Goal: Find specific page/section: Find specific page/section

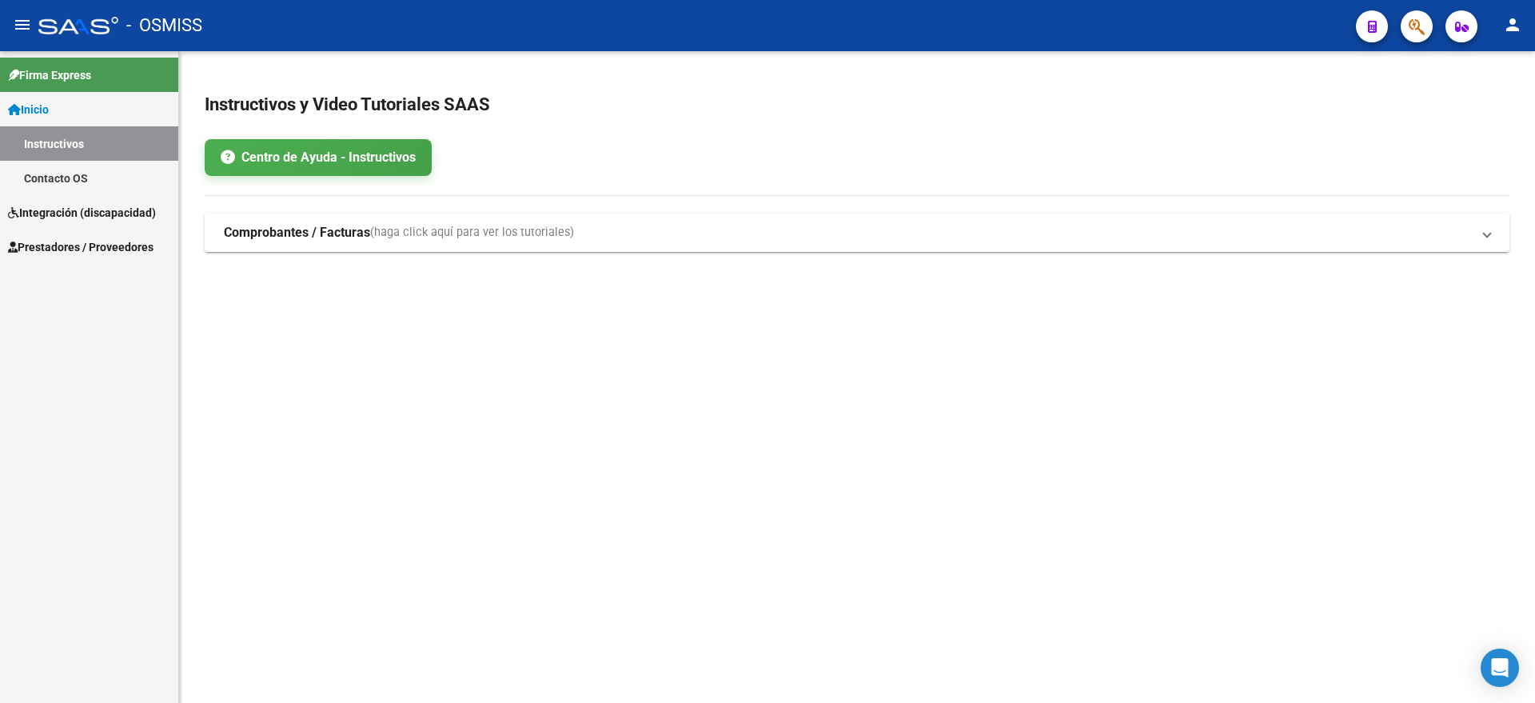
click at [105, 243] on span "Prestadores / Proveedores" at bounding box center [81, 247] width 146 height 18
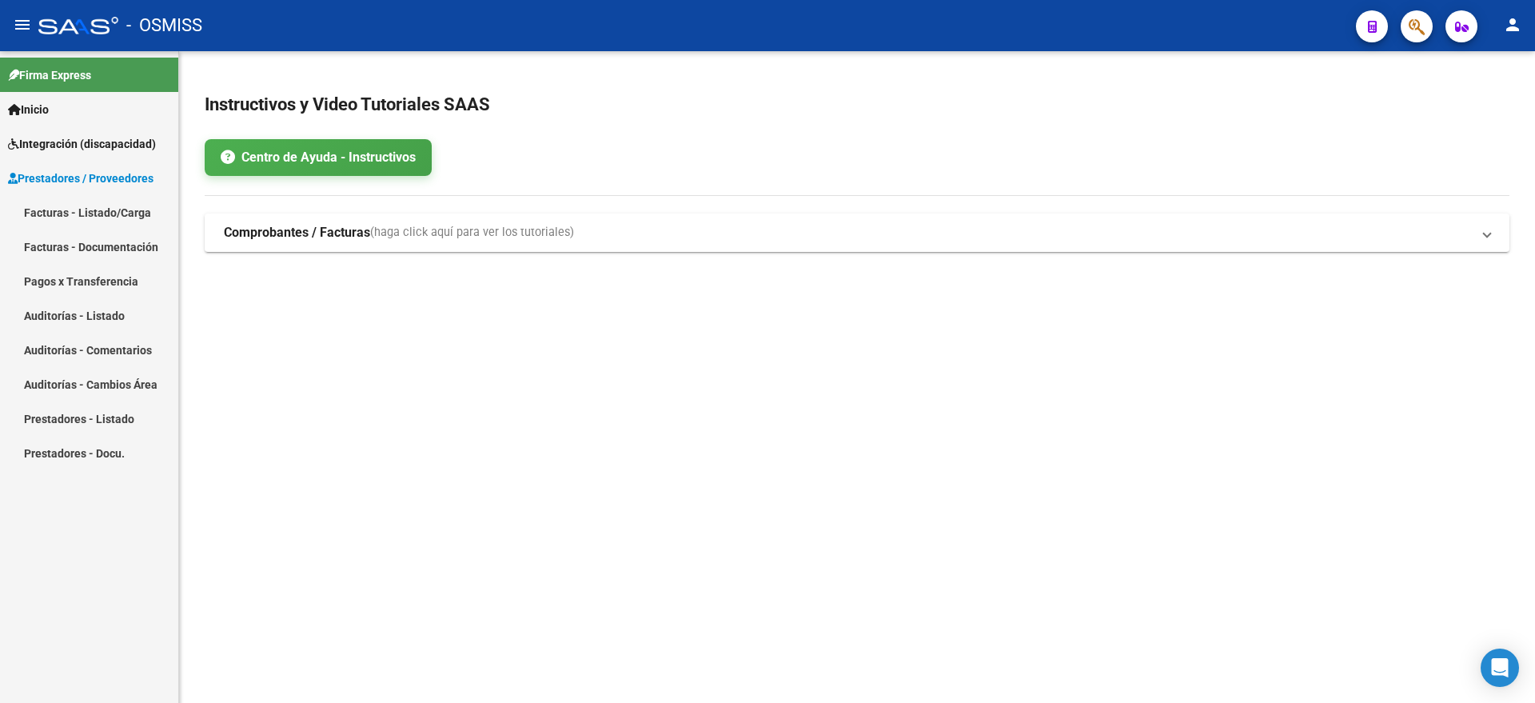
click at [122, 214] on link "Facturas - Listado/Carga" at bounding box center [89, 212] width 178 height 34
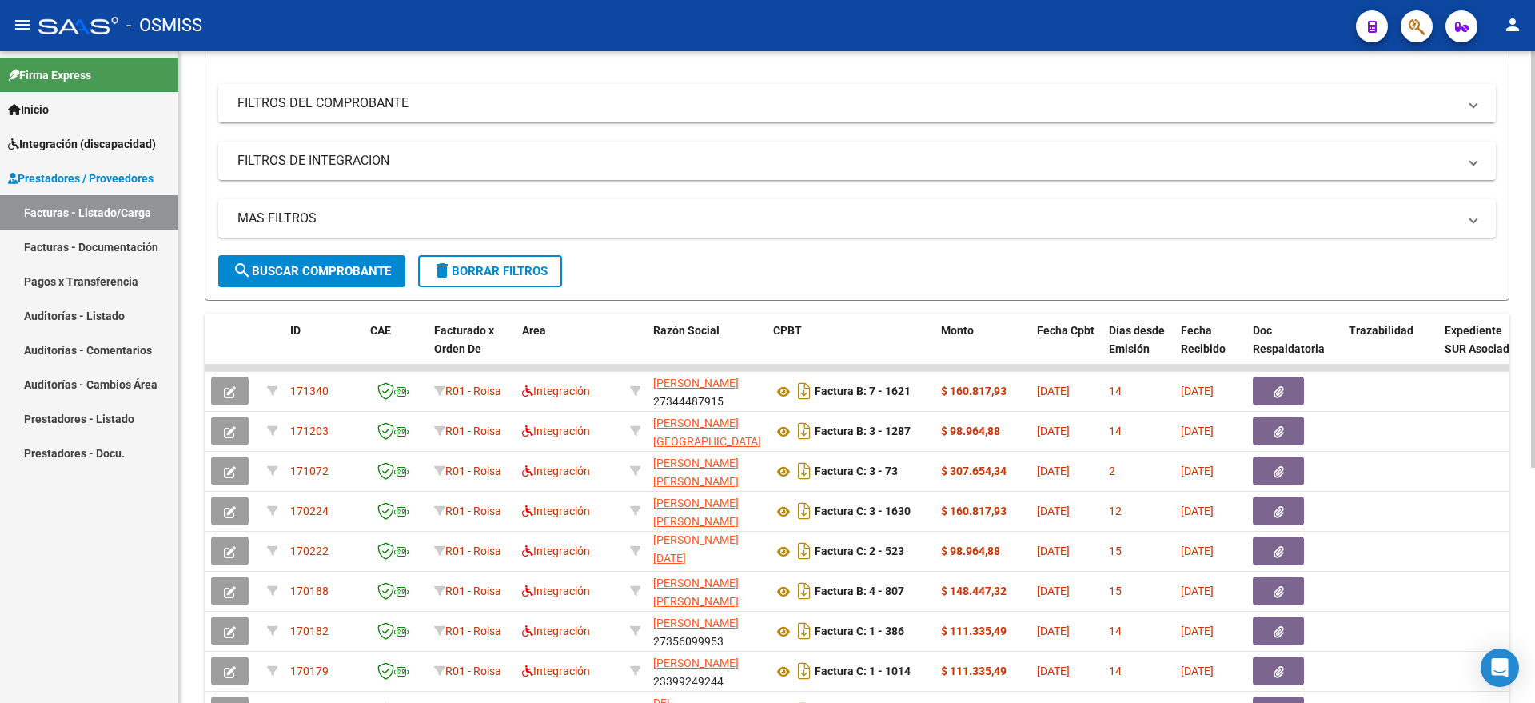
scroll to position [69, 0]
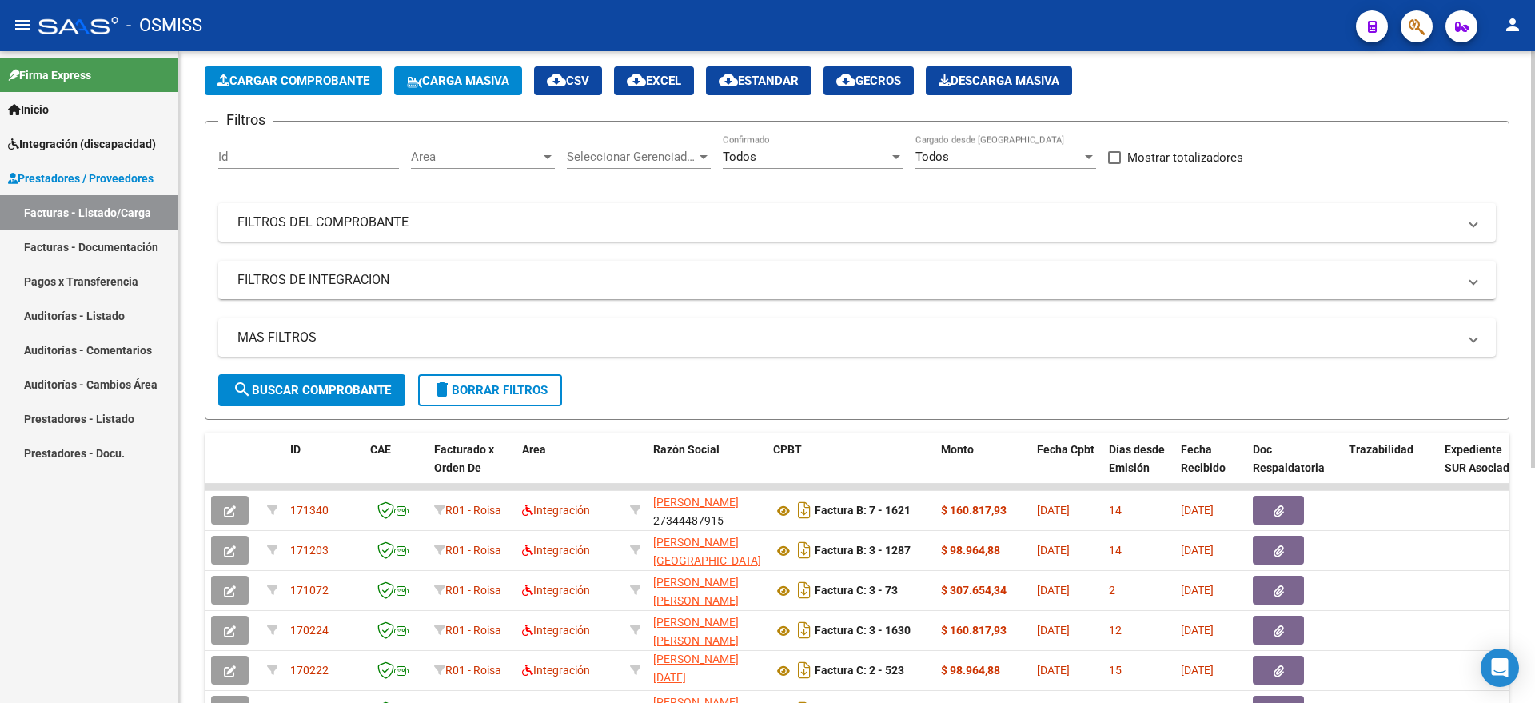
click at [807, 163] on div "Todos" at bounding box center [806, 157] width 166 height 14
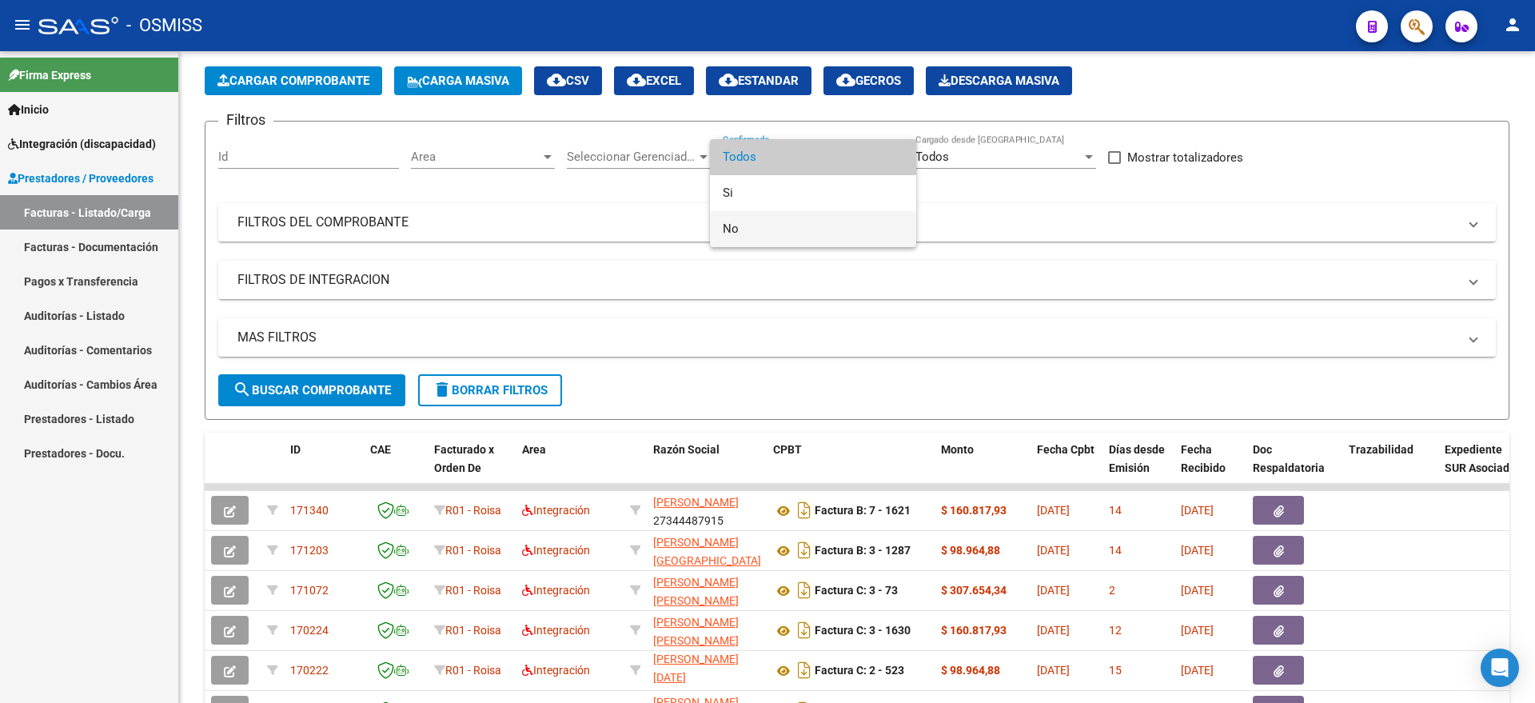
click at [786, 222] on span "No" at bounding box center [813, 229] width 181 height 36
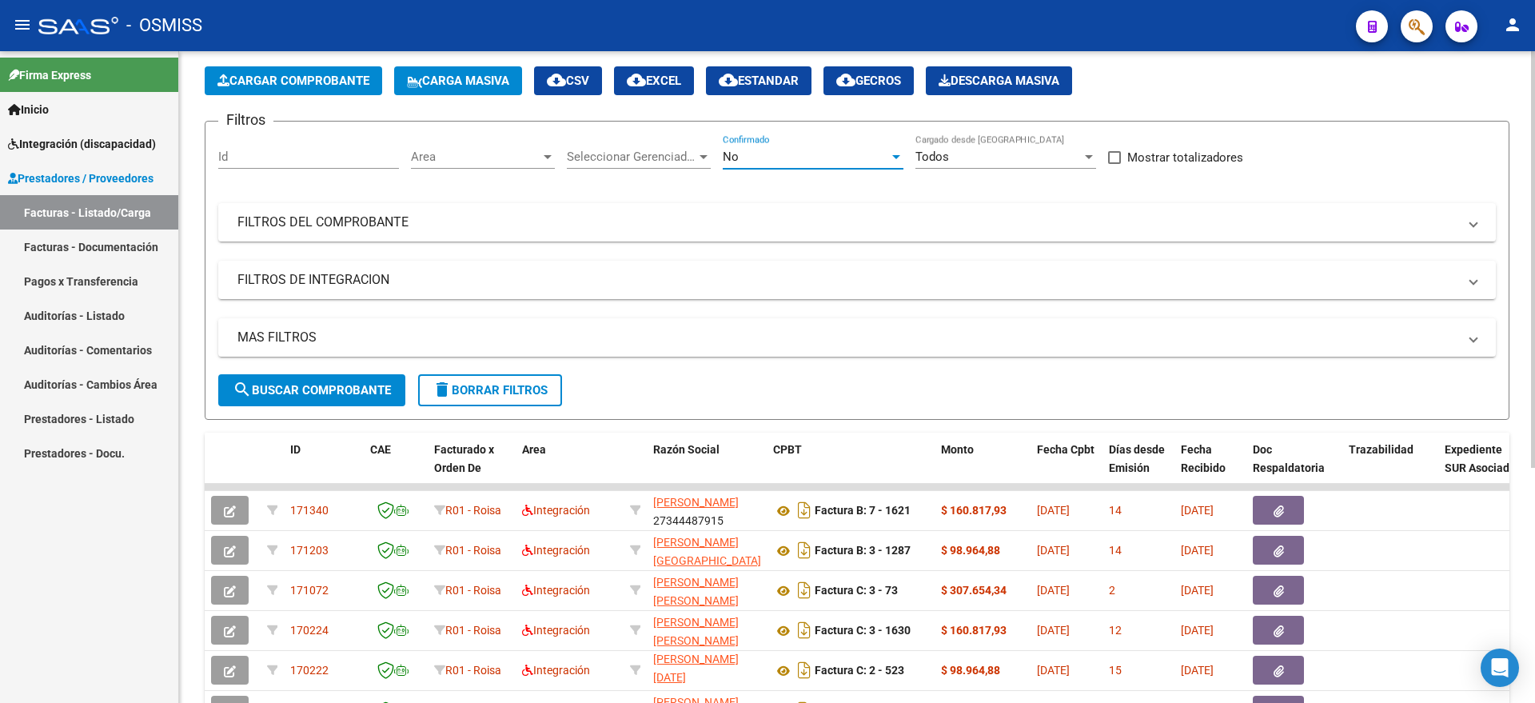
click at [348, 397] on button "search Buscar Comprobante" at bounding box center [311, 390] width 187 height 32
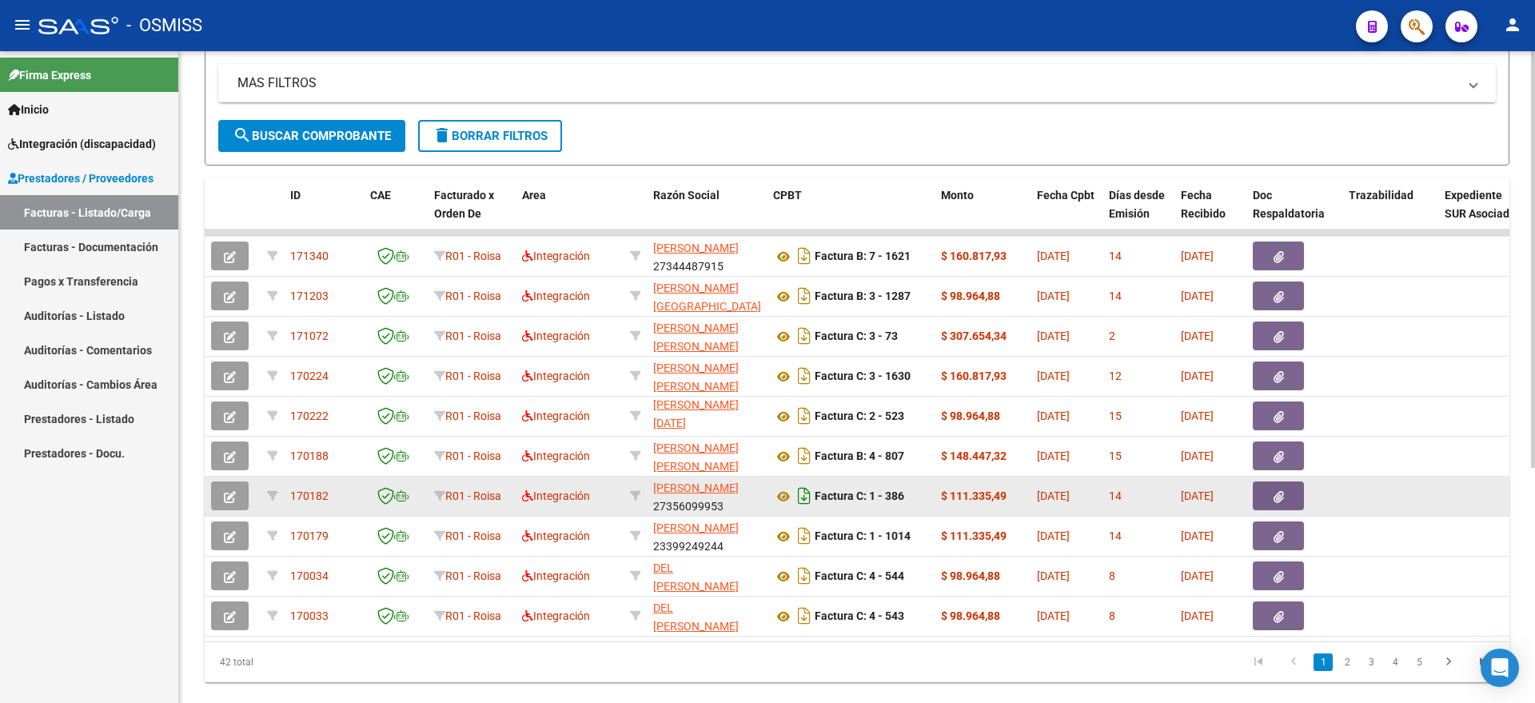
scroll to position [369, 0]
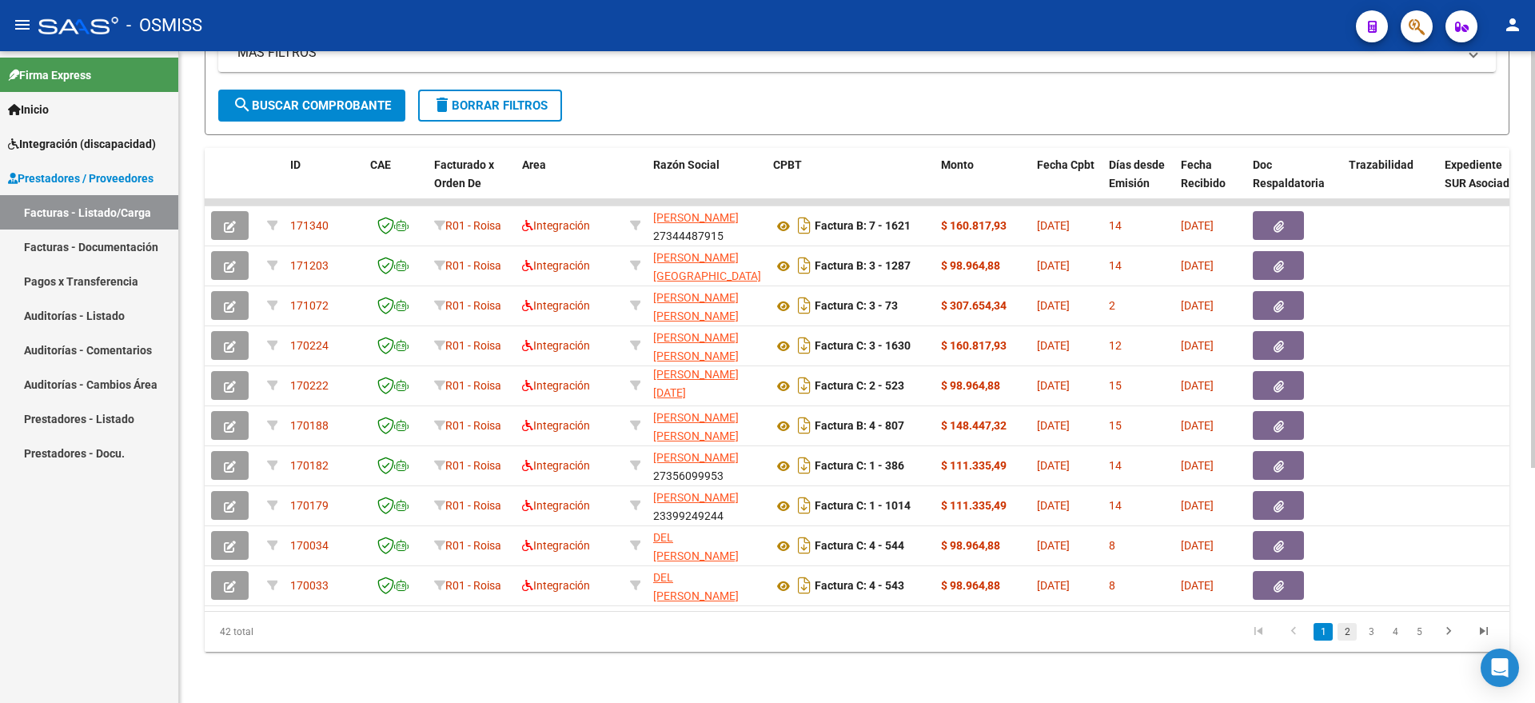
click at [1343, 631] on link "2" at bounding box center [1347, 632] width 19 height 18
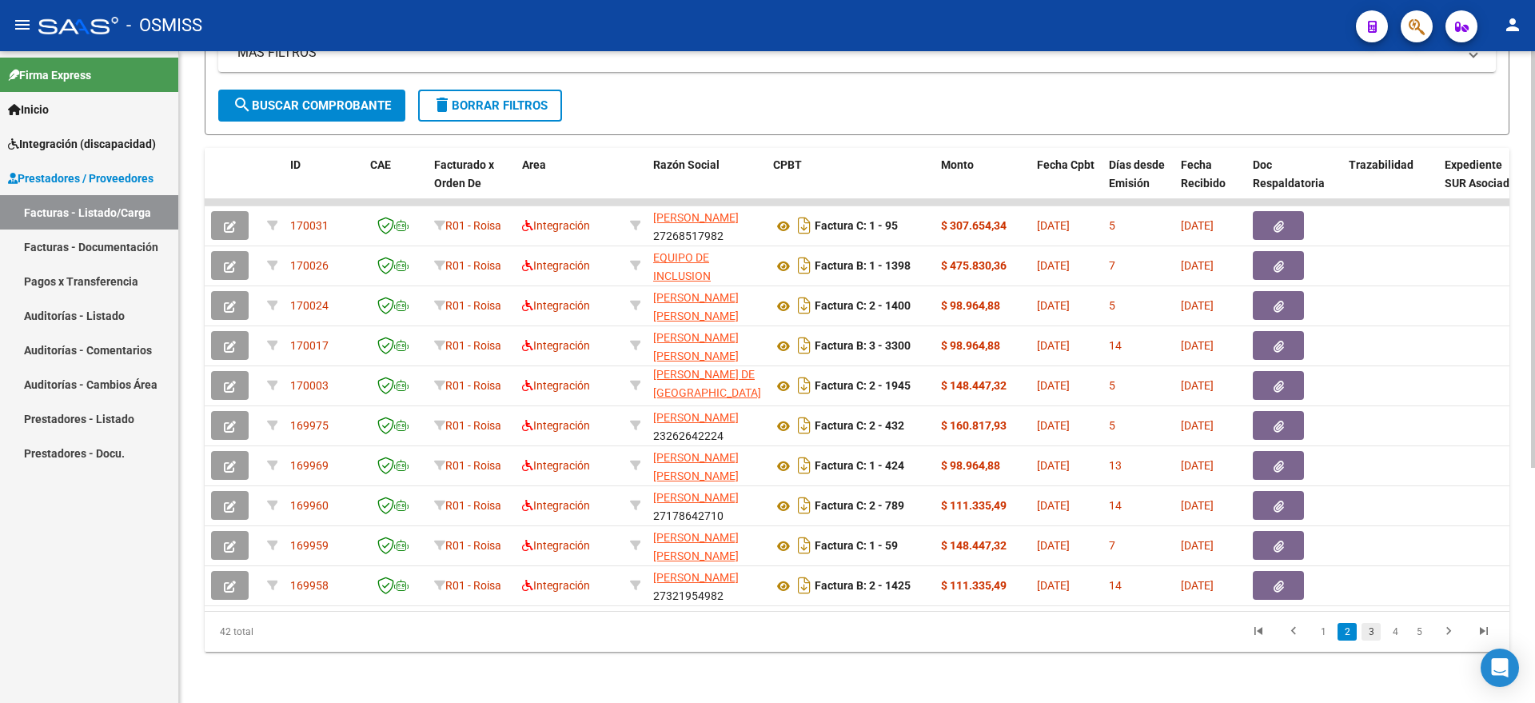
click at [1365, 636] on link "3" at bounding box center [1371, 632] width 19 height 18
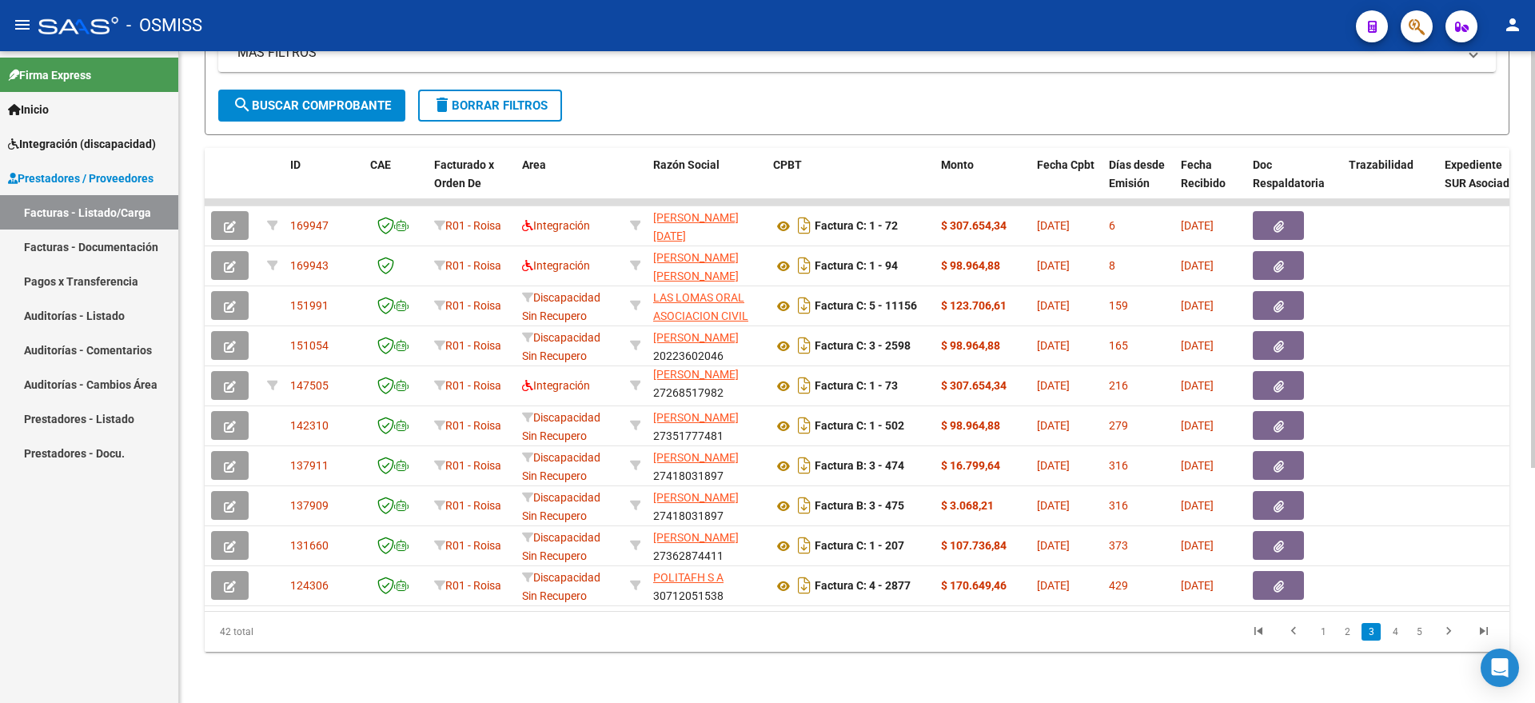
click at [88, 153] on link "Integración (discapacidad)" at bounding box center [89, 143] width 178 height 34
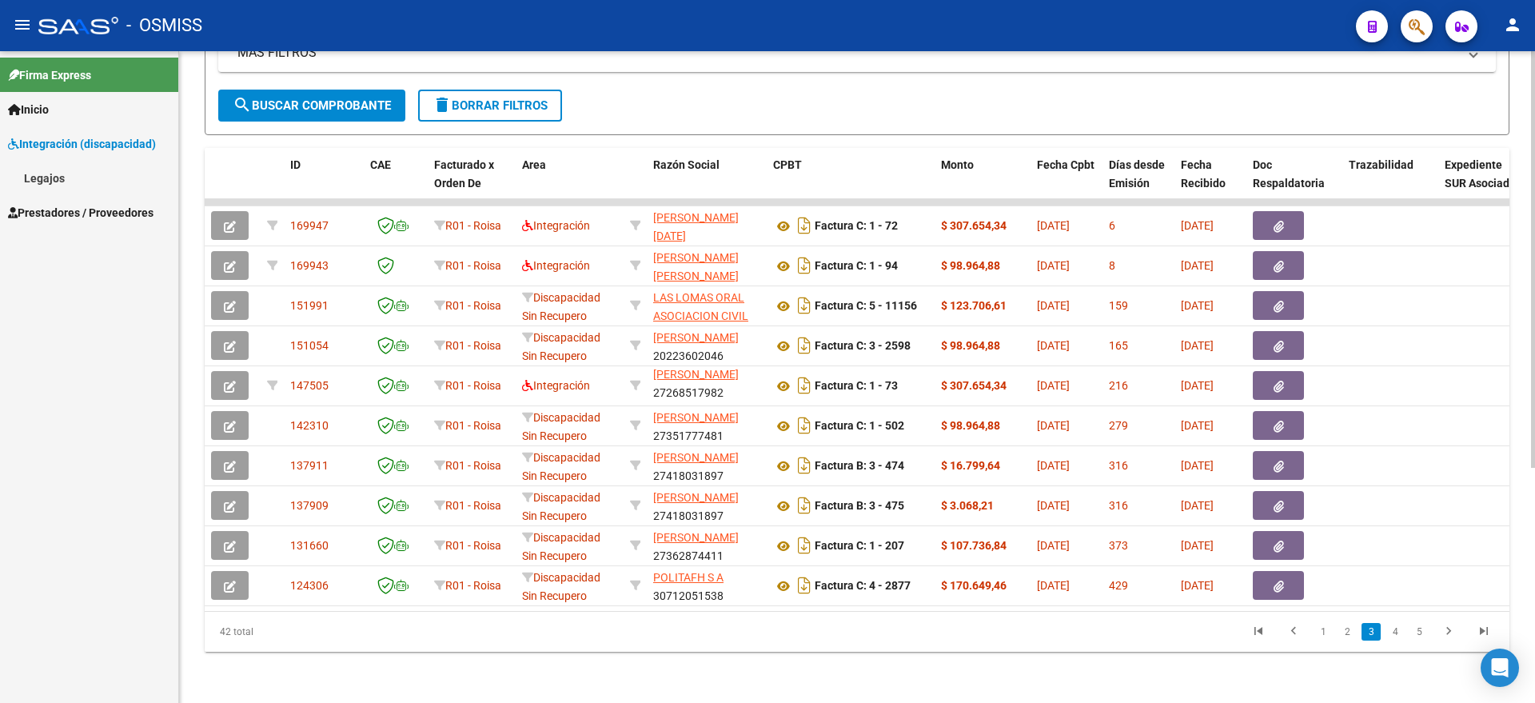
click at [87, 183] on link "Legajos" at bounding box center [89, 178] width 178 height 34
